Goal: Obtain resource: Obtain resource

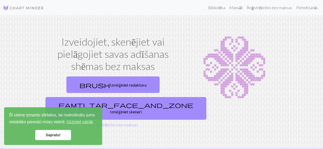
drag, startPoint x: 62, startPoint y: 136, endPoint x: 75, endPoint y: 132, distance: 13.8
click at [62, 136] on link "Sapratu!" at bounding box center [53, 135] width 36 height 10
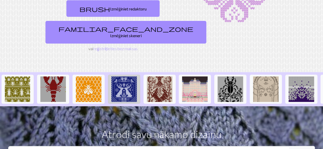
scroll to position [77, 0]
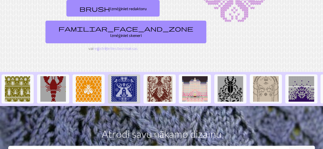
click at [120, 81] on img at bounding box center [124, 89] width 26 height 26
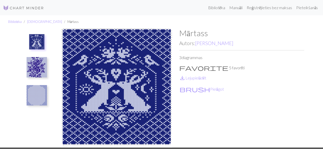
click at [113, 55] on img at bounding box center [116, 87] width 125 height 119
click at [210, 88] on font "Pielāgot" at bounding box center [217, 89] width 14 height 5
